Goal: Find specific page/section: Find specific page/section

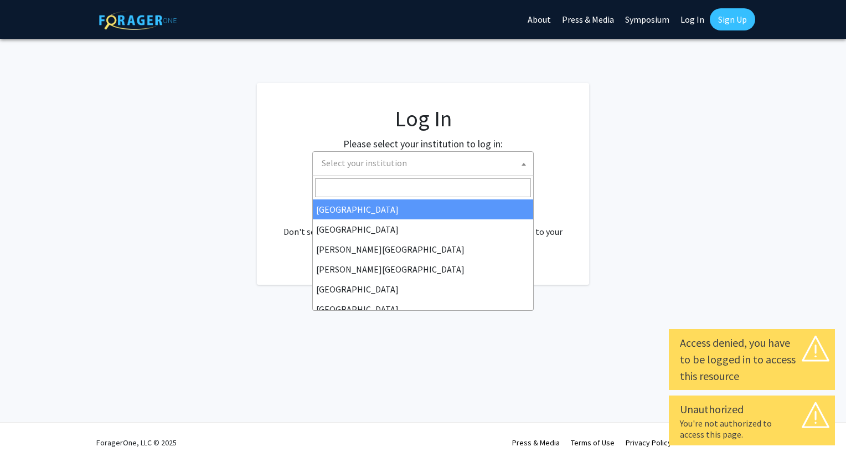
click at [353, 165] on span "Select your institution" at bounding box center [364, 162] width 85 height 11
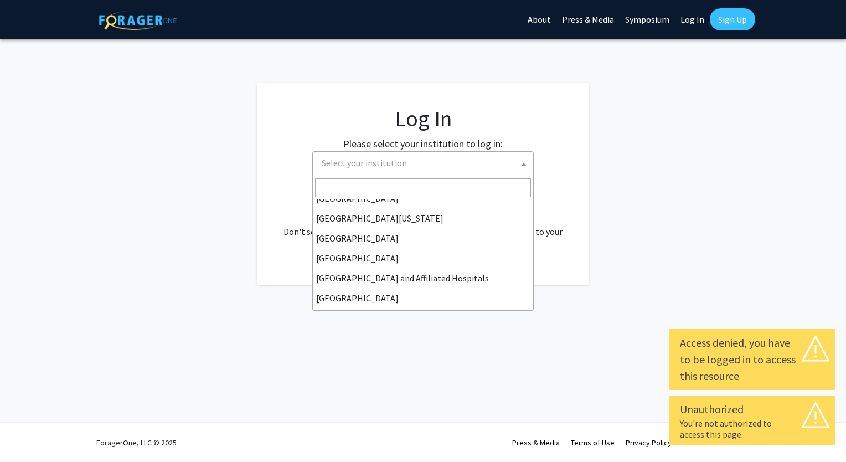
scroll to position [166, 0]
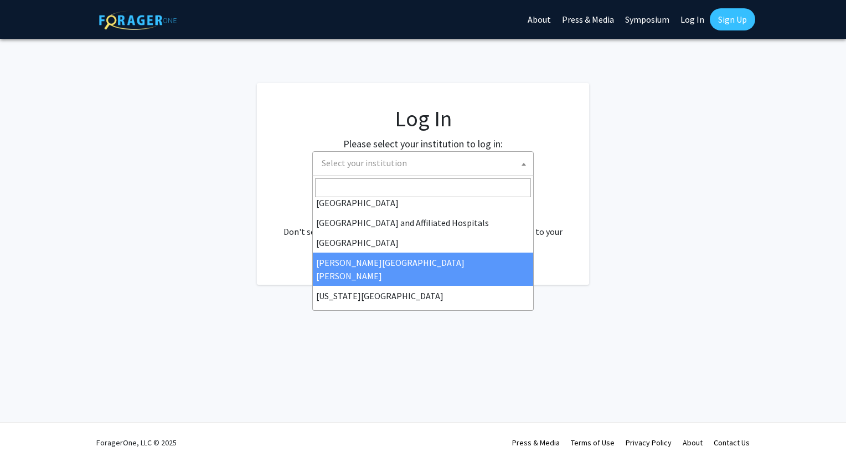
select select "1"
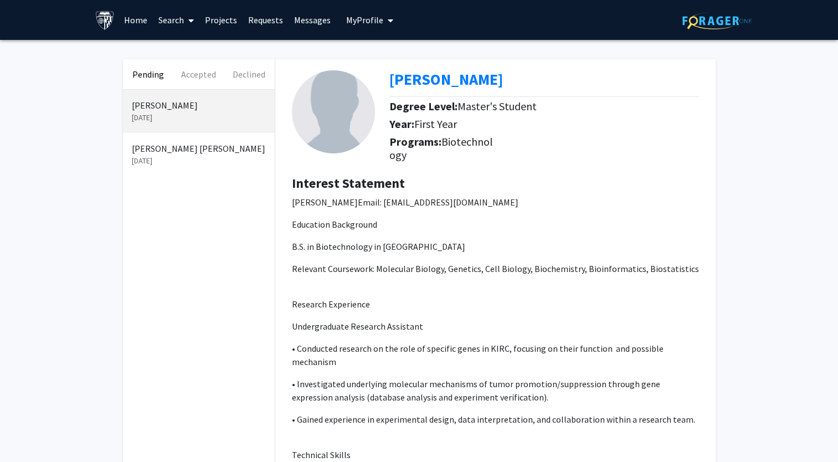
click at [153, 150] on p "[PERSON_NAME] [PERSON_NAME]" at bounding box center [199, 148] width 134 height 13
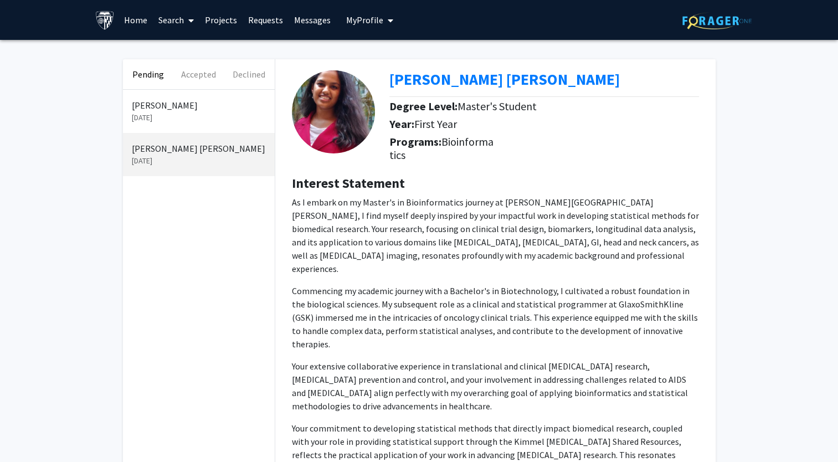
click at [143, 23] on link "Home" at bounding box center [136, 20] width 34 height 39
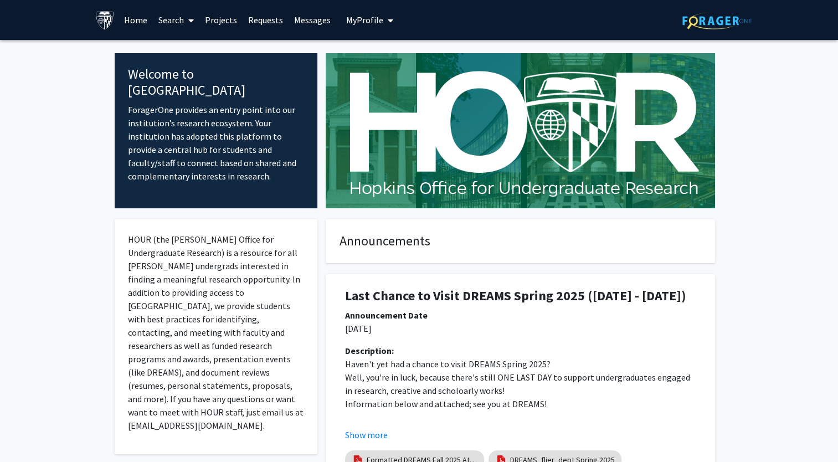
click at [173, 22] on link "Search" at bounding box center [176, 20] width 47 height 39
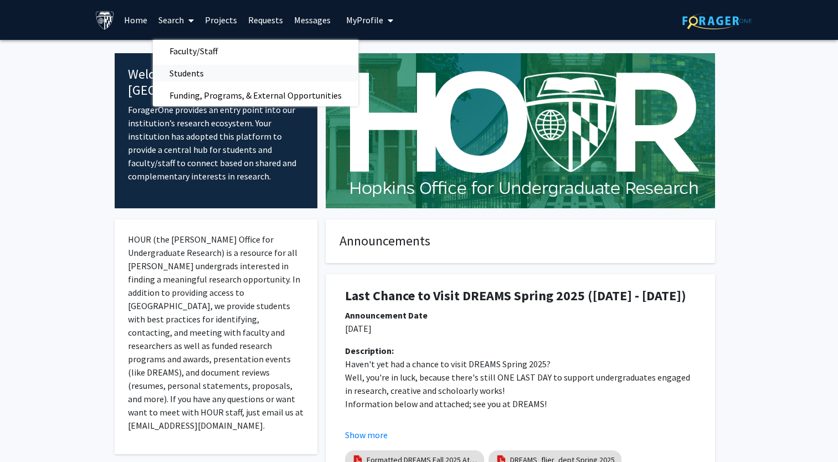
click at [175, 72] on span "Students" at bounding box center [187, 73] width 68 height 22
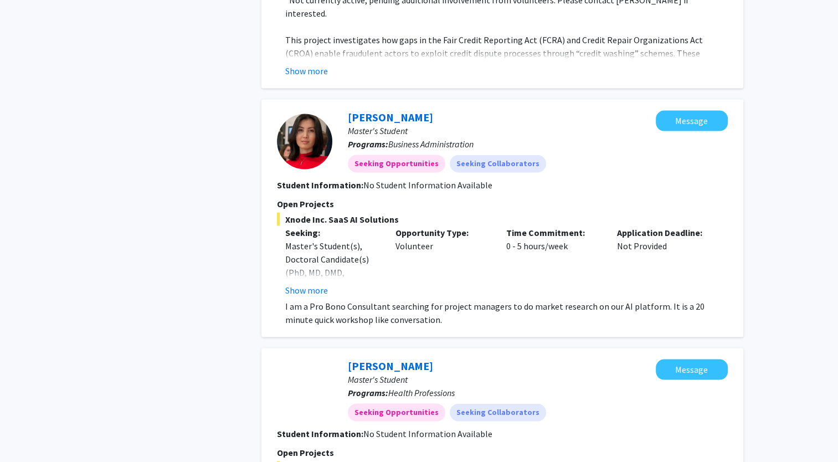
scroll to position [2216, 0]
